Goal: Information Seeking & Learning: Learn about a topic

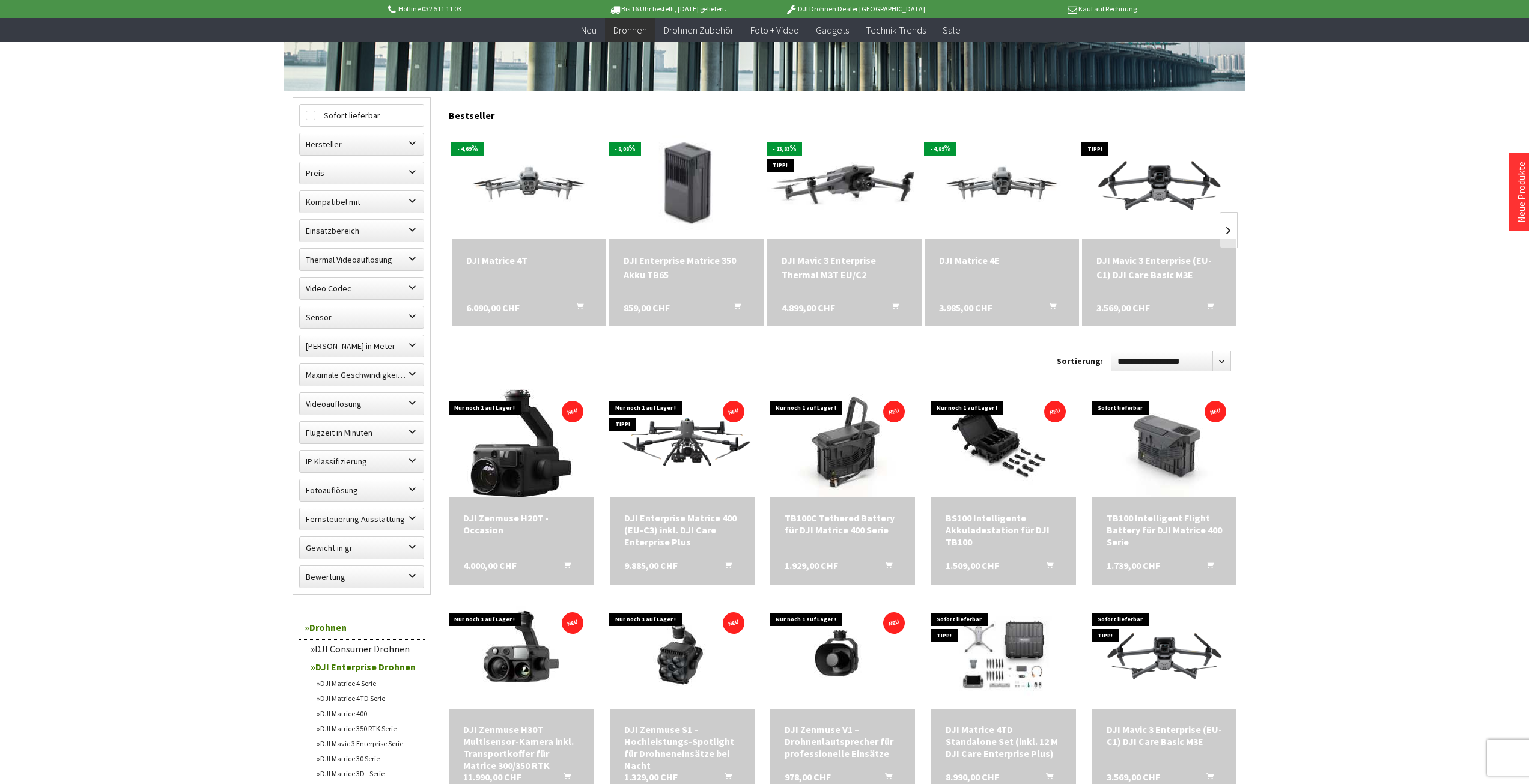
scroll to position [301, 0]
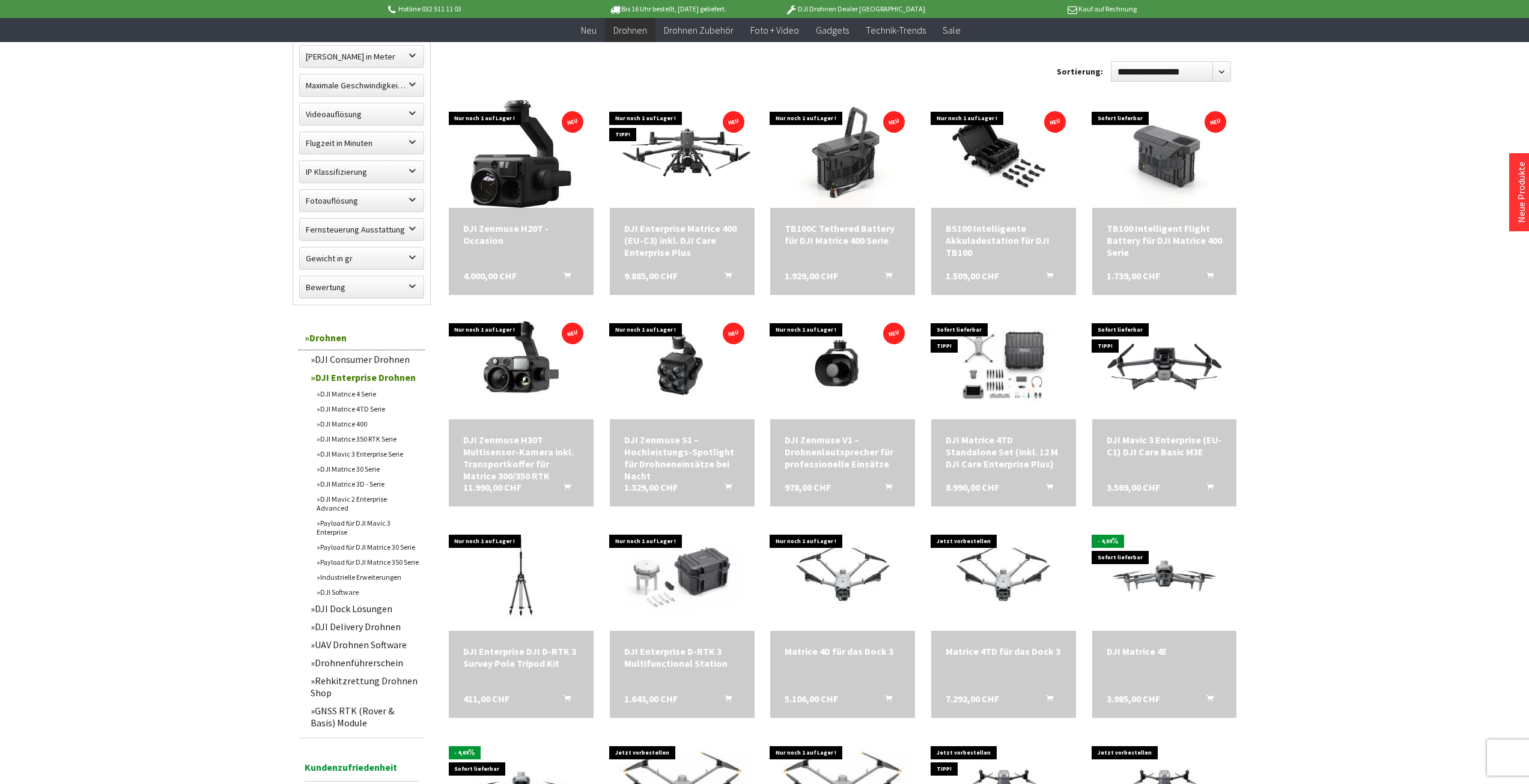
scroll to position [600, 0]
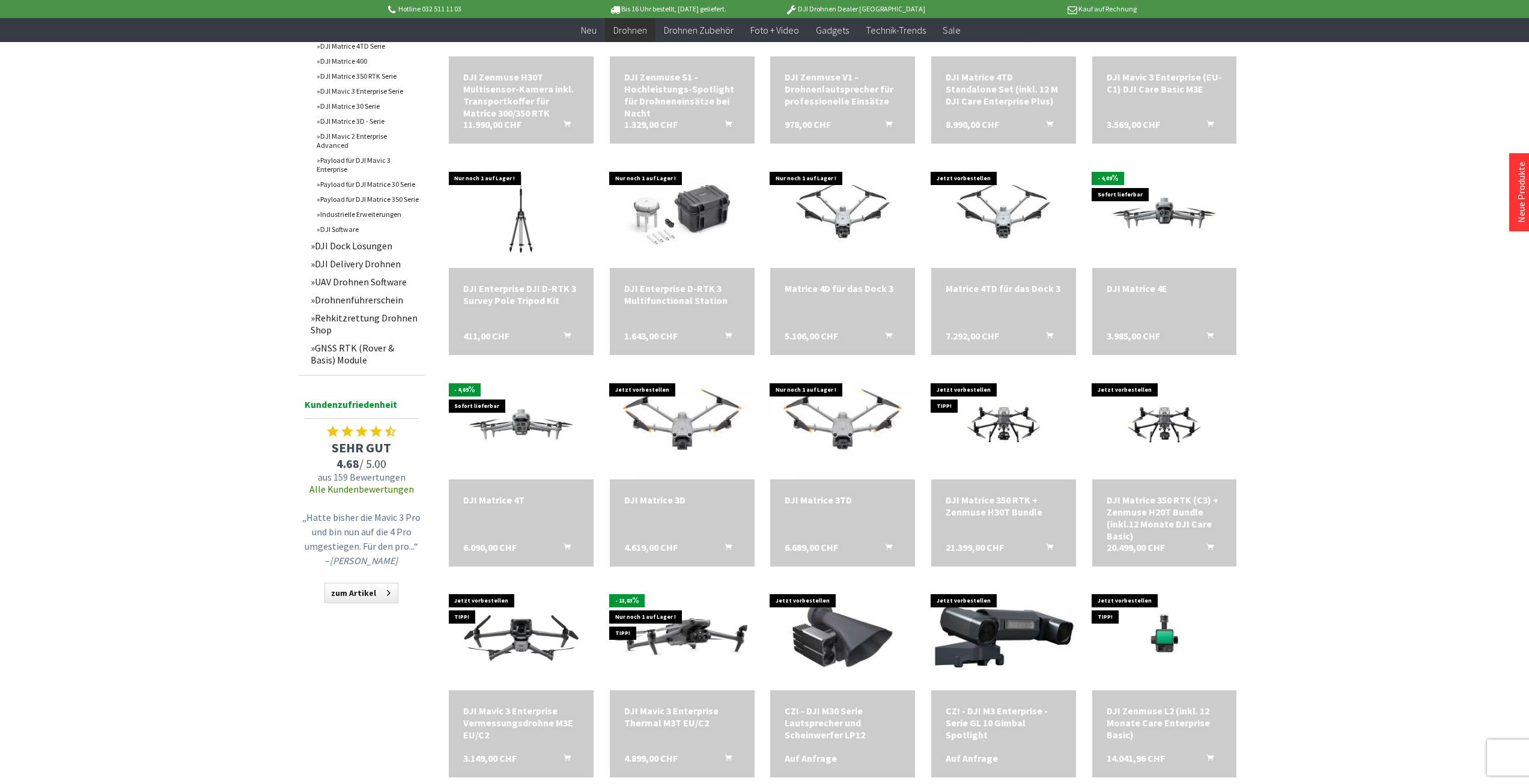
scroll to position [961, 0]
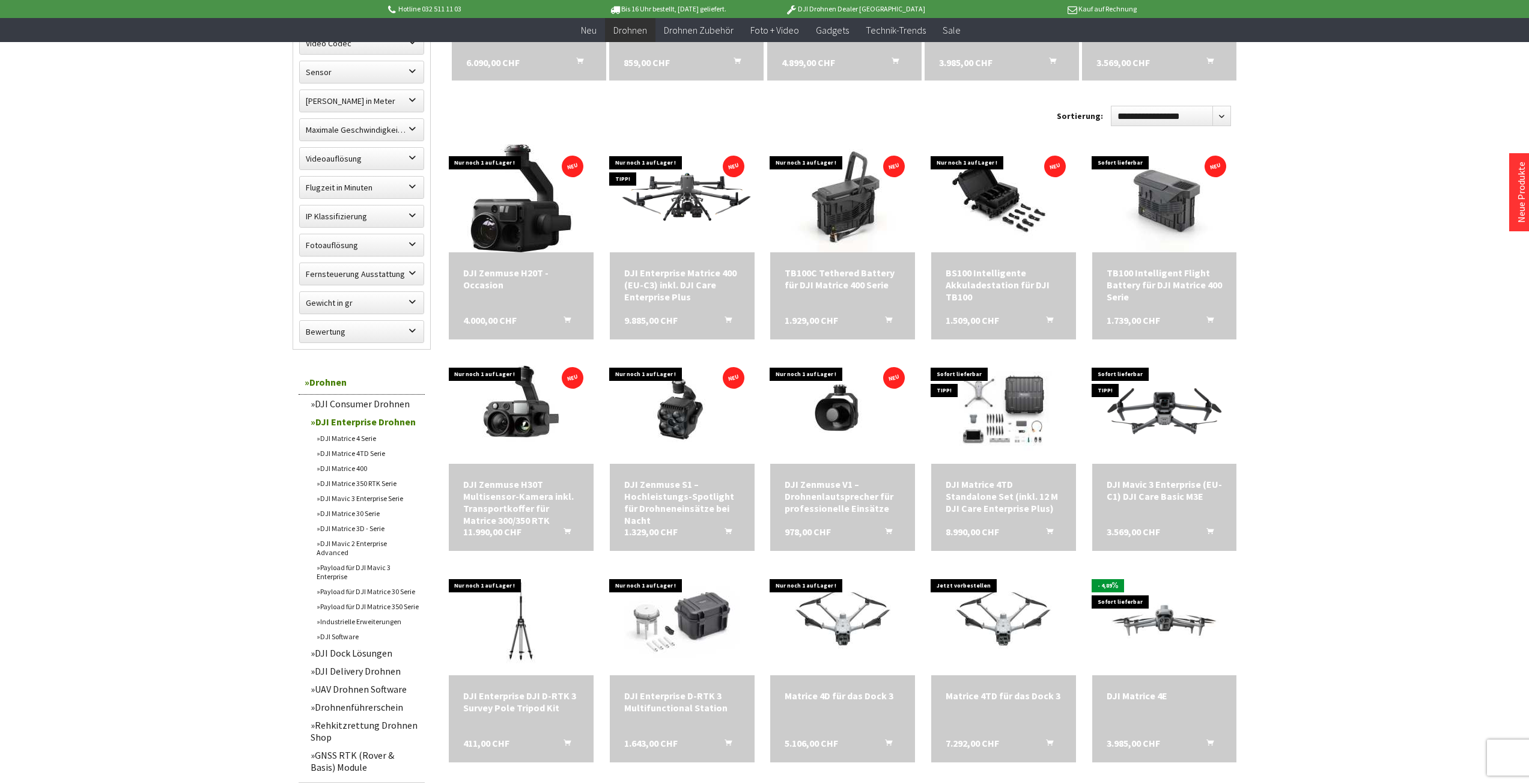
scroll to position [301, 0]
